Goal: Transaction & Acquisition: Purchase product/service

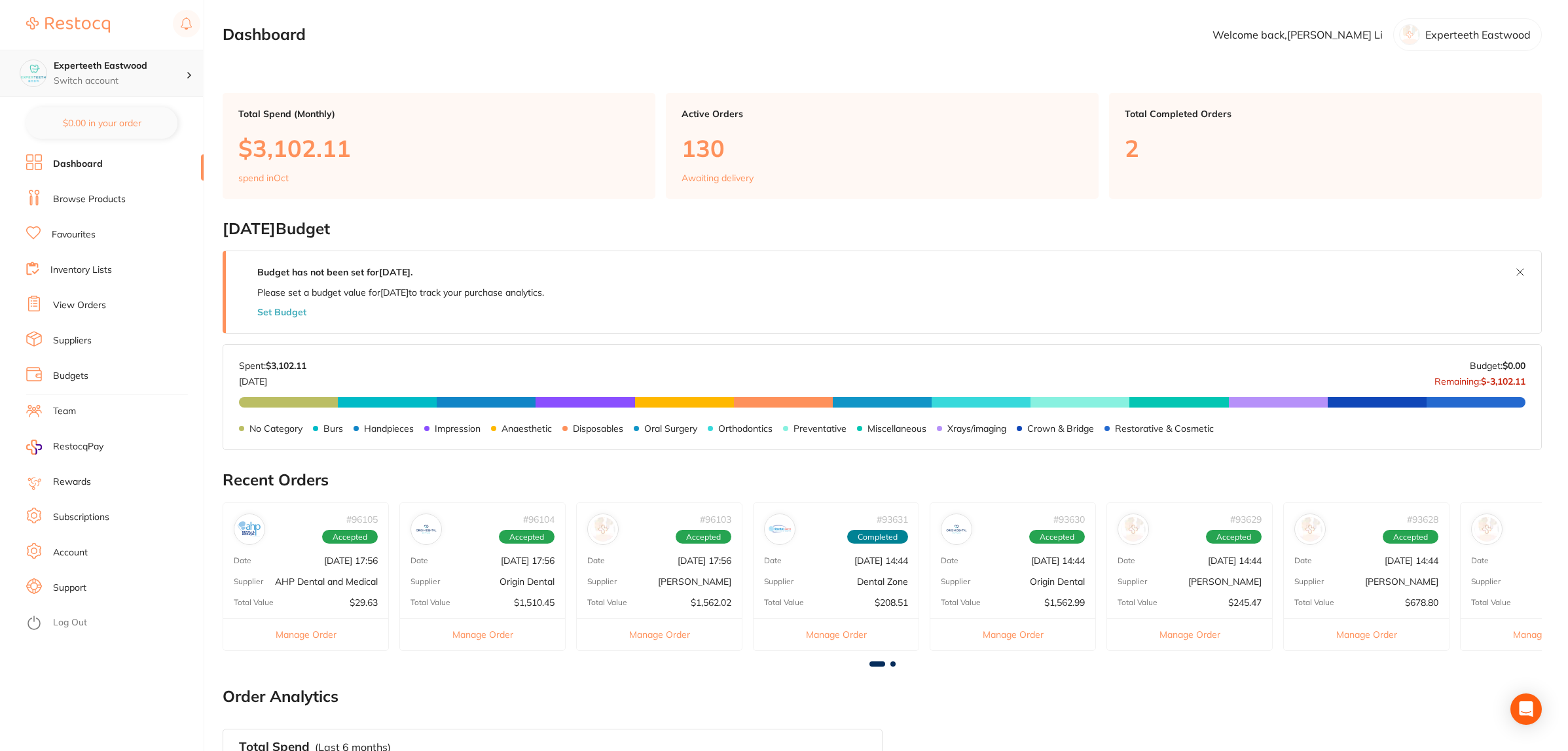
click at [135, 68] on h4 "Experteeth Eastwood" at bounding box center [120, 66] width 132 height 13
click at [105, 166] on li "Dashboard" at bounding box center [114, 164] width 177 height 20
click at [91, 197] on link "Browse Products" at bounding box center [89, 199] width 73 height 13
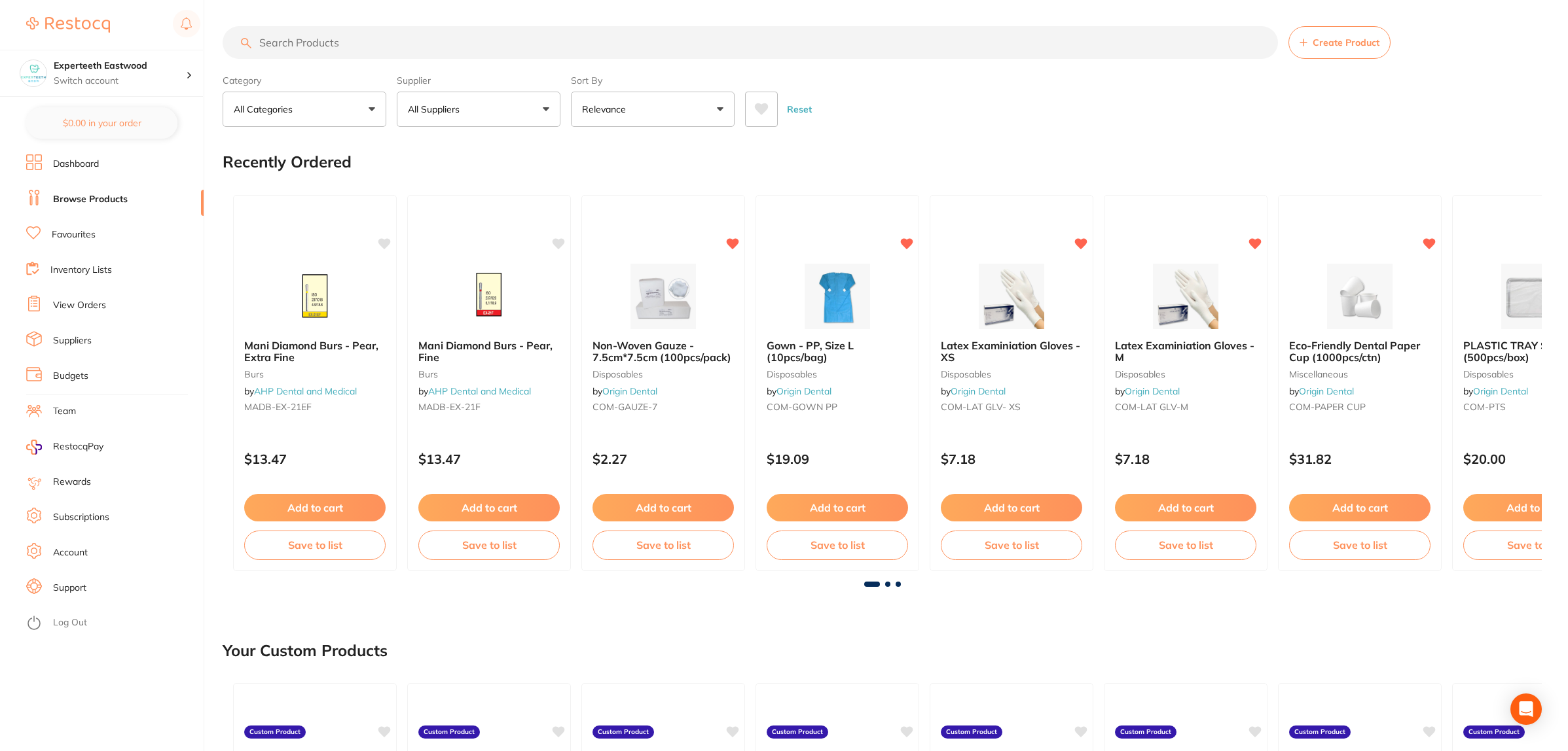
click at [312, 33] on input "search" at bounding box center [751, 42] width 1056 height 33
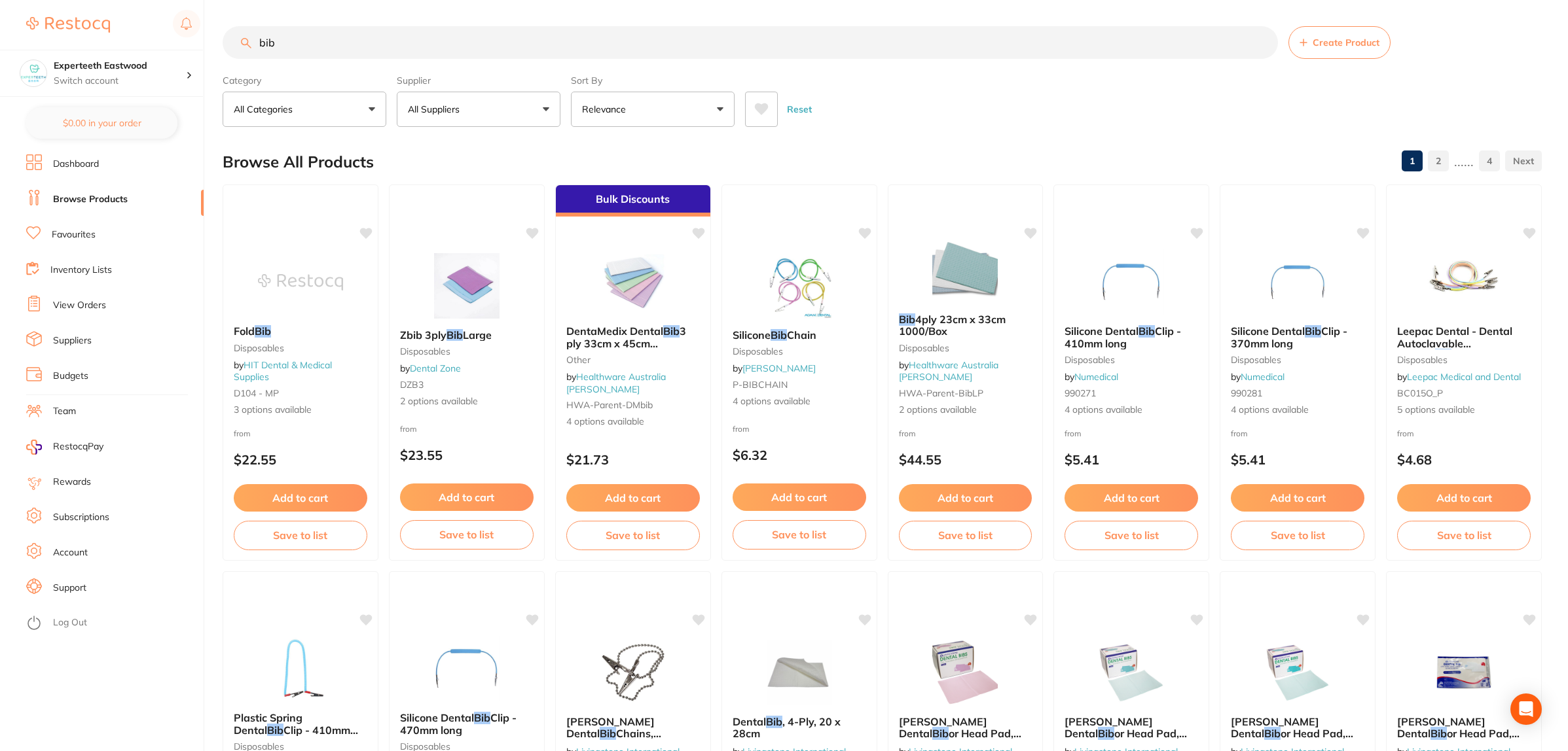
click at [479, 97] on button "All Suppliers" at bounding box center [478, 109] width 164 height 35
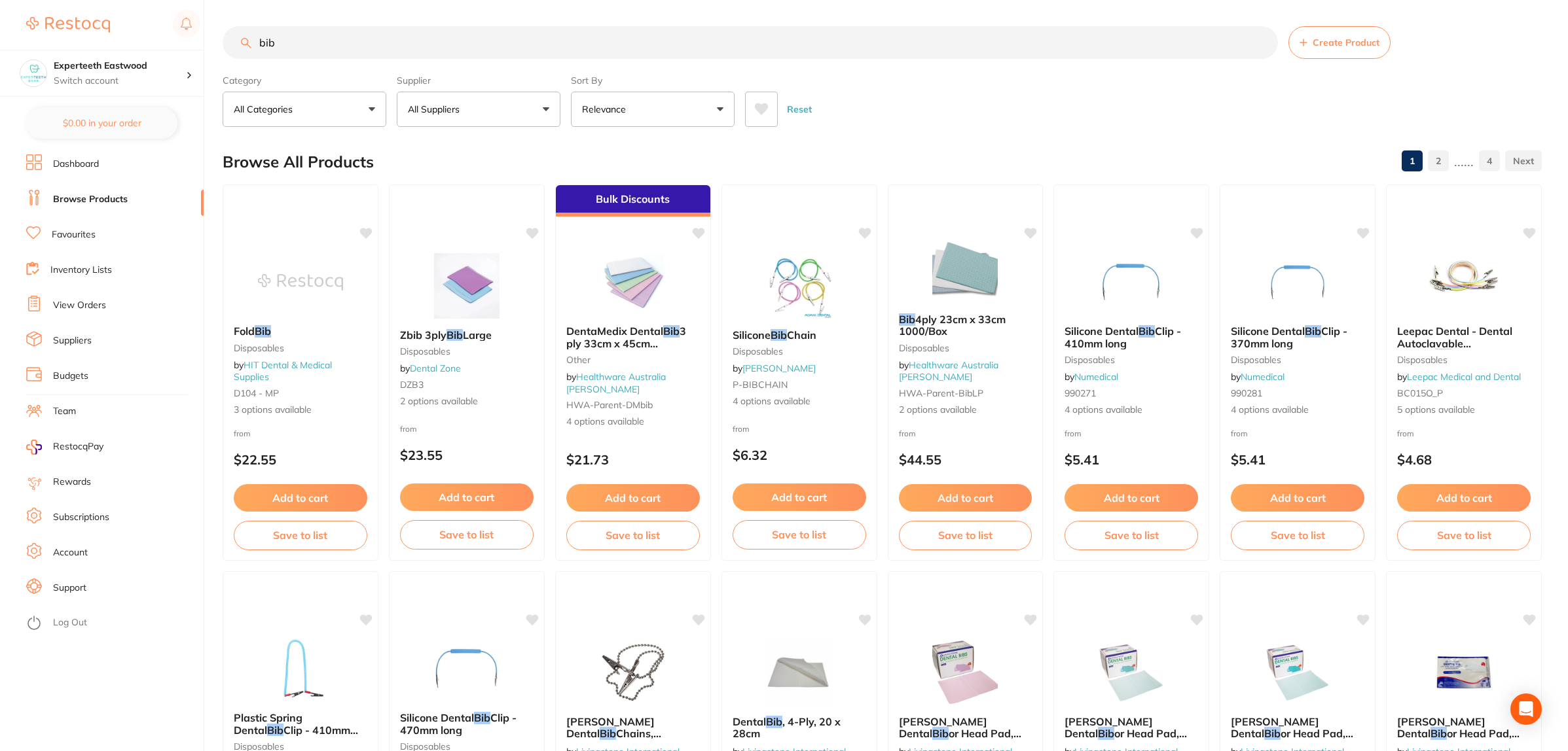
click at [320, 39] on input "bib" at bounding box center [751, 42] width 1056 height 33
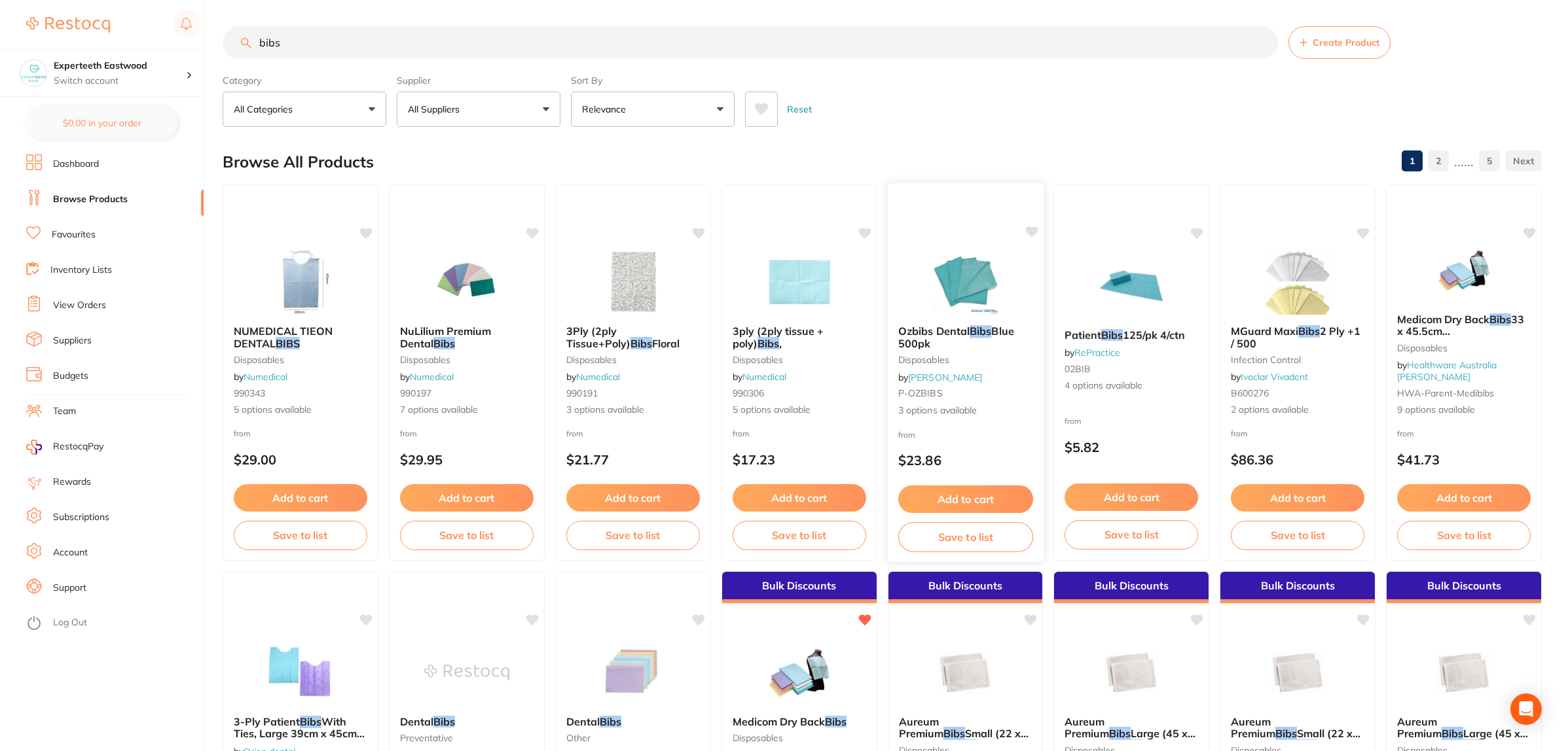
type input "bibs"
click at [936, 485] on div "Add to cart Save to list" at bounding box center [965, 518] width 156 height 87
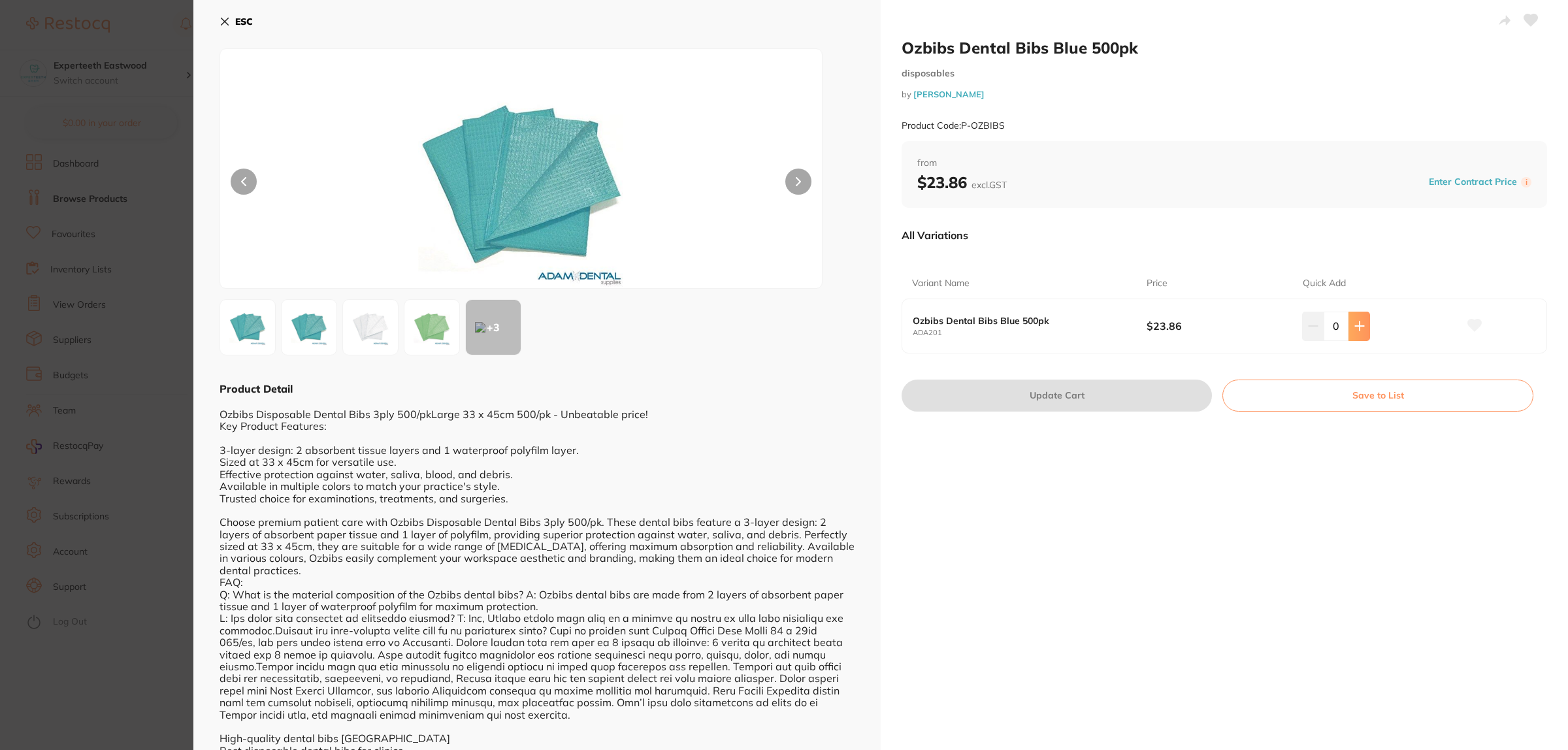
click at [1354, 331] on icon at bounding box center [1359, 326] width 11 height 11
click at [1354, 322] on icon at bounding box center [1359, 326] width 11 height 11
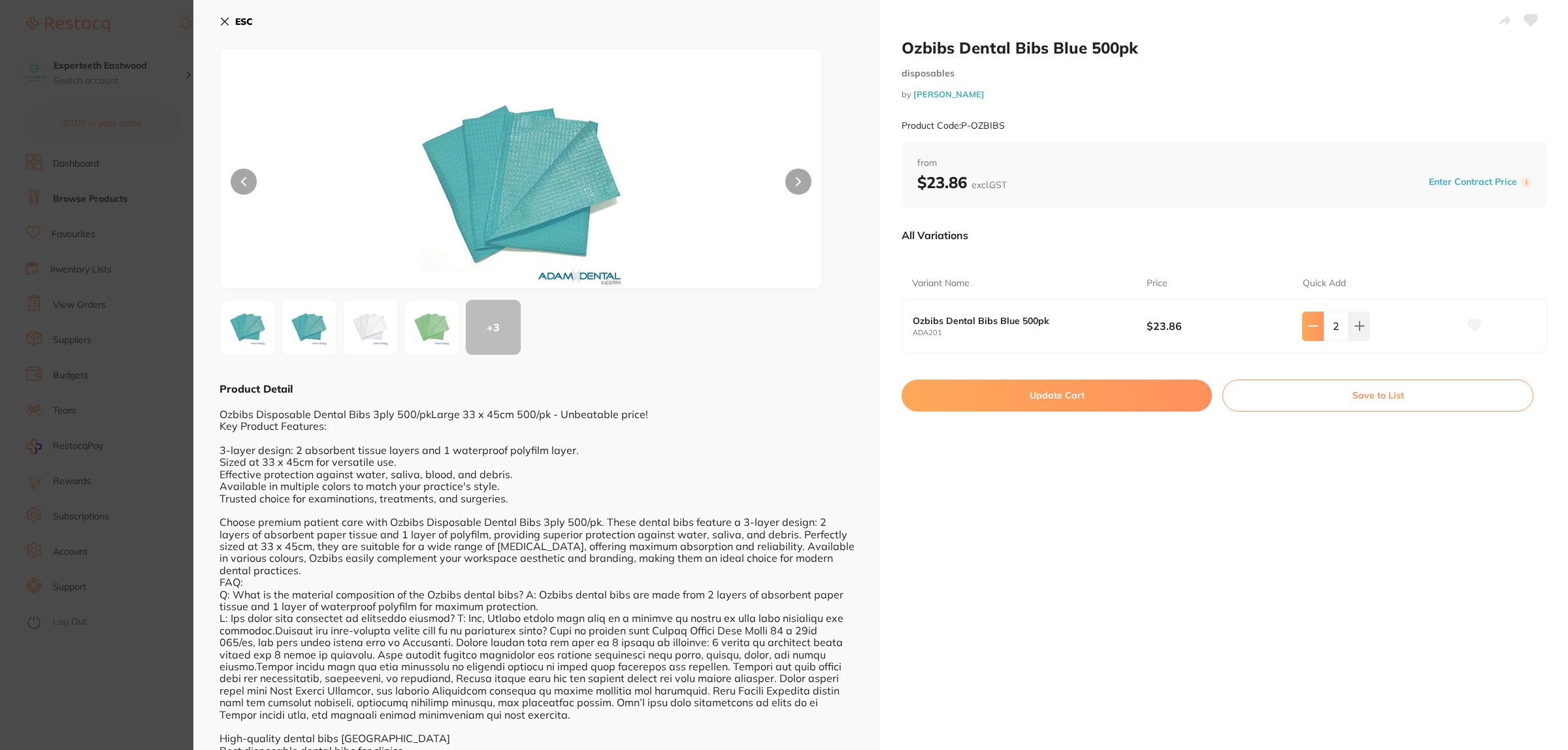
click at [1317, 328] on button at bounding box center [1313, 325] width 21 height 28
type input "1"
click at [1119, 390] on button "Update Cart" at bounding box center [1057, 395] width 311 height 31
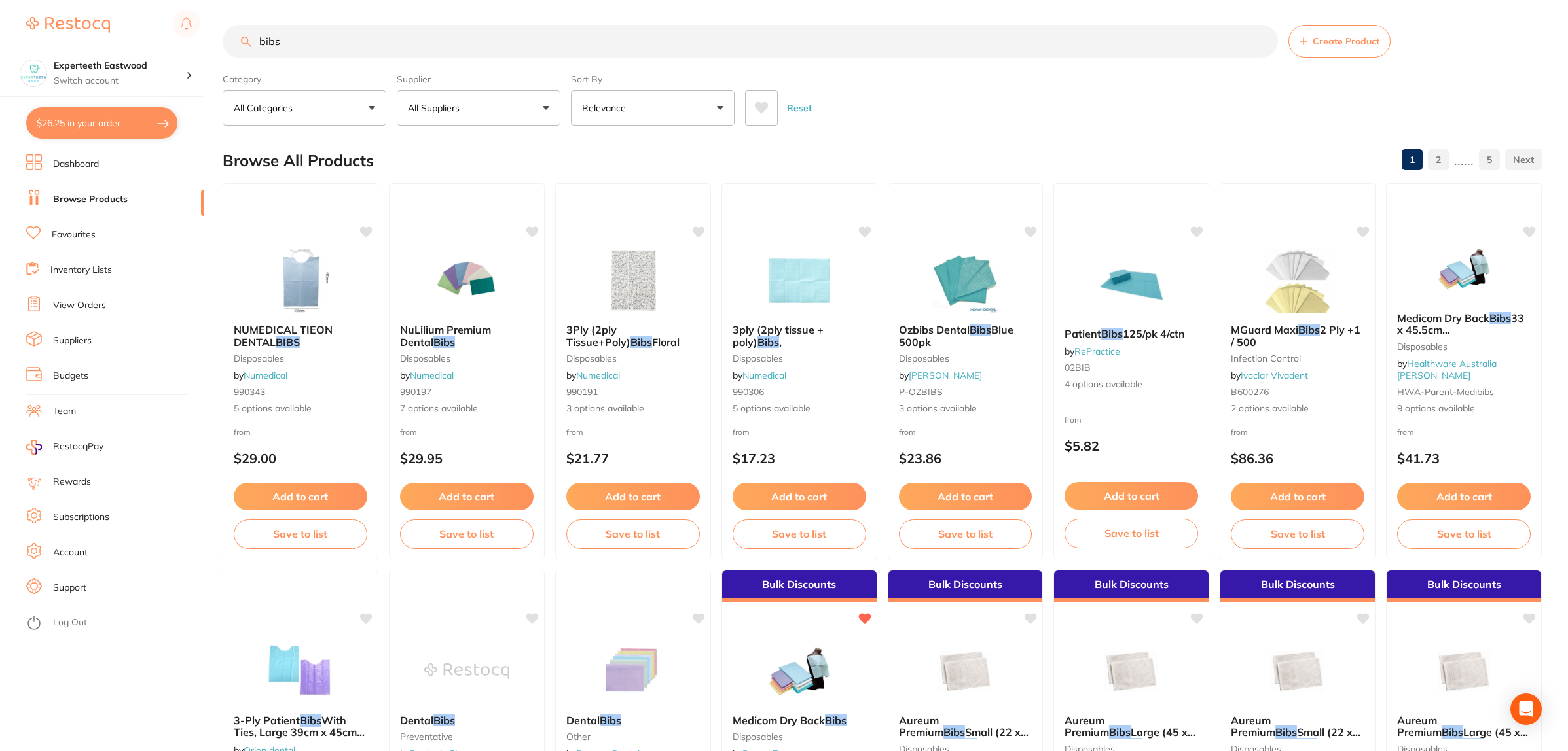
click at [113, 123] on button "$26.25 in your order" at bounding box center [101, 123] width 151 height 31
checkbox input "true"
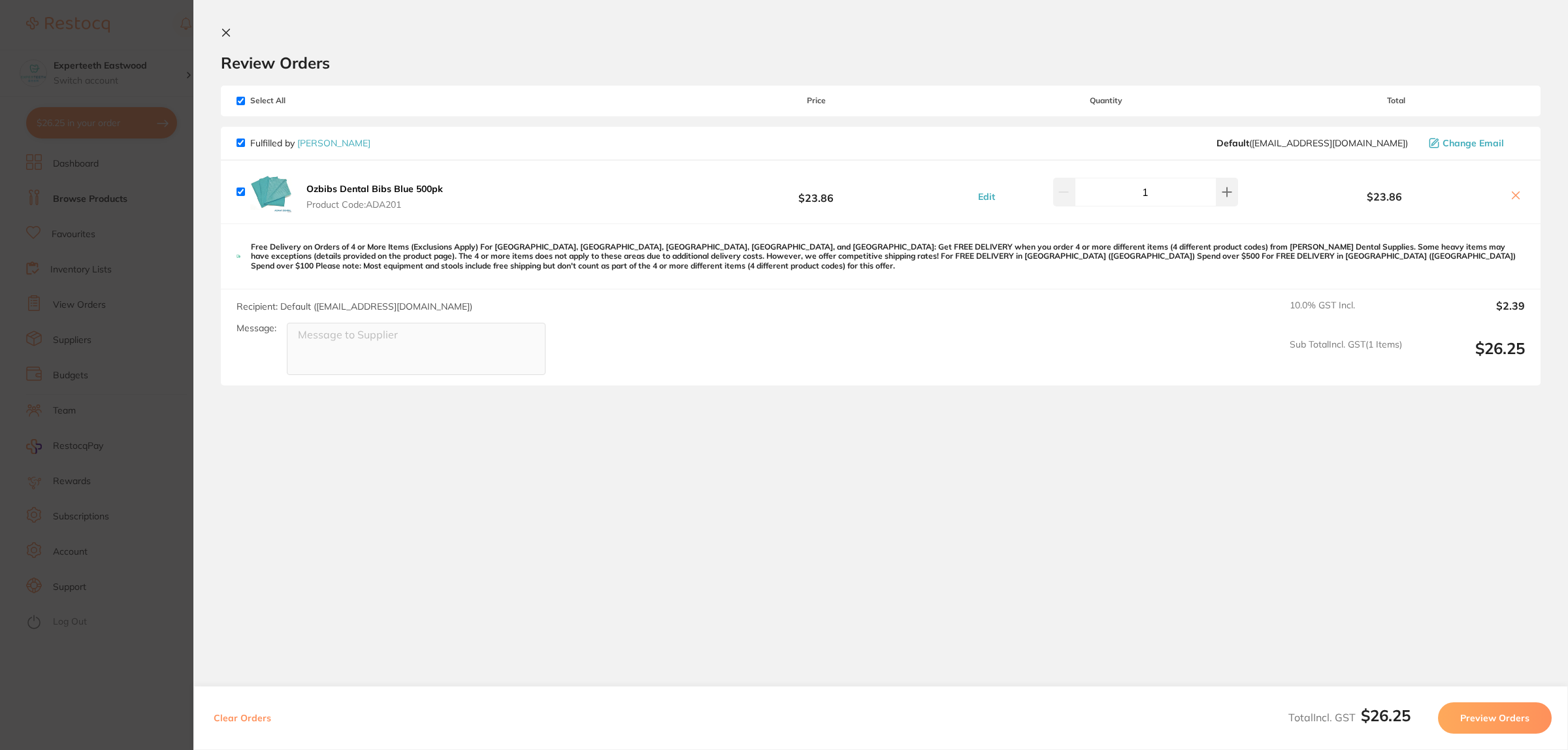
click at [113, 123] on section "Update RRP Set your pre negotiated price for this item. Item Agreed RRP (excl. …" at bounding box center [784, 375] width 1568 height 750
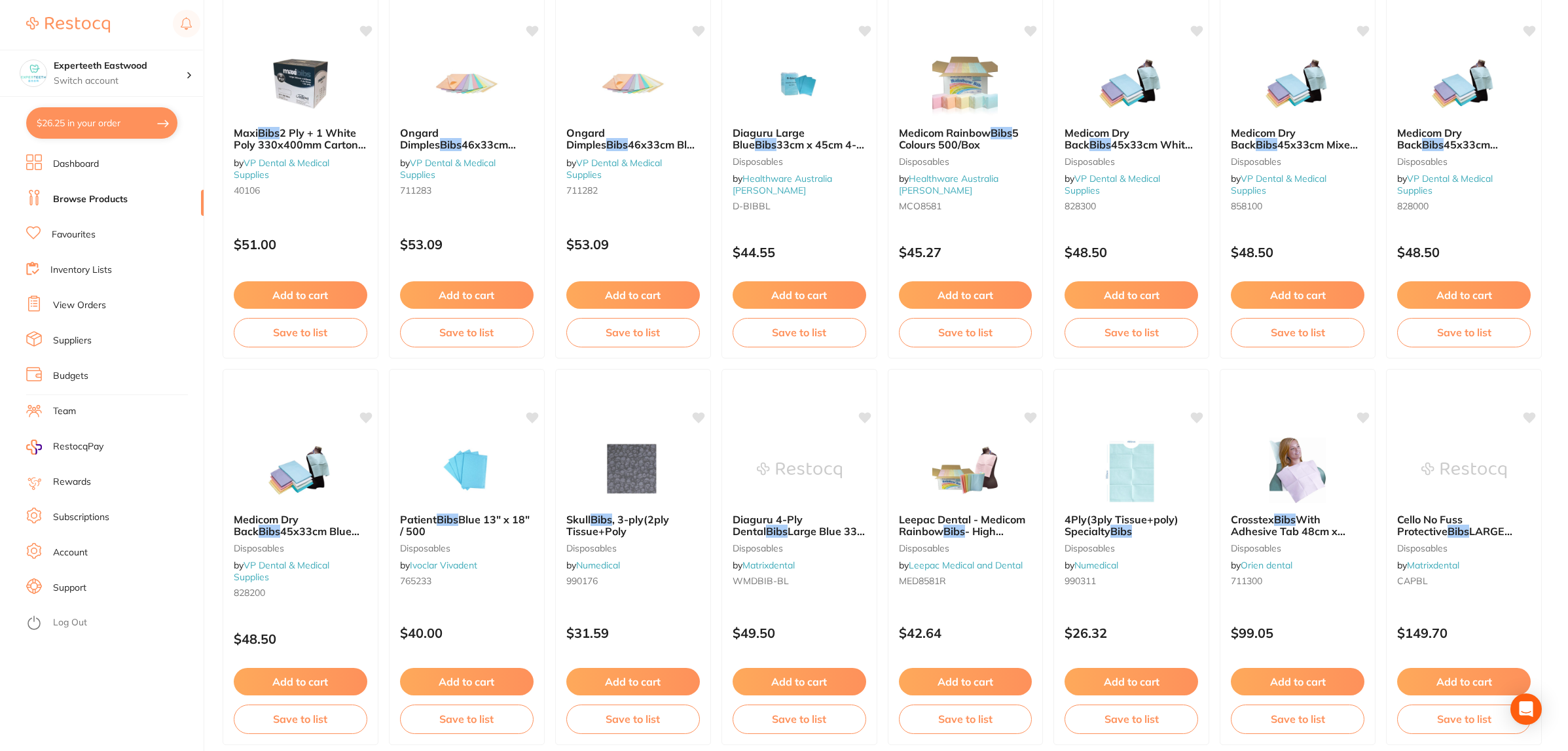
scroll to position [1637, 0]
